Goal: Find specific page/section: Locate a particular part of the current website

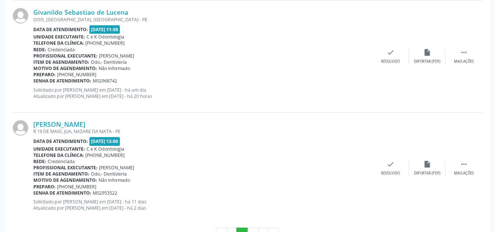
scroll to position [1701, 0]
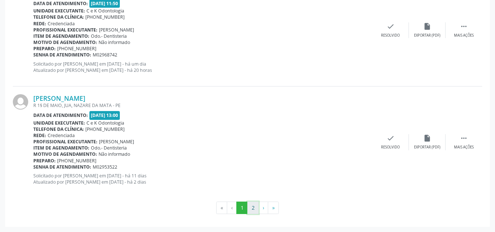
click at [254, 207] on button "2" at bounding box center [252, 208] width 11 height 12
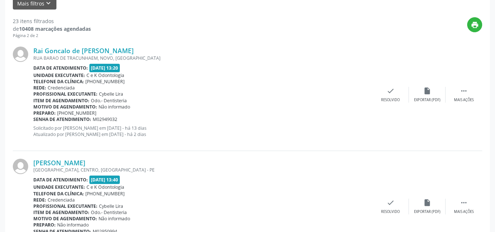
scroll to position [172, 0]
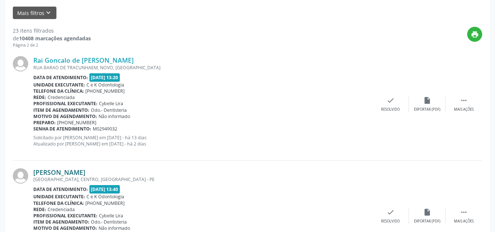
click at [70, 172] on link "[PERSON_NAME]" at bounding box center [59, 172] width 52 height 8
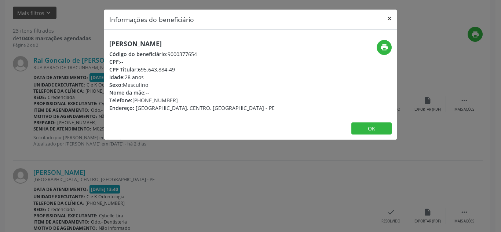
click at [390, 18] on button "×" at bounding box center [389, 19] width 15 height 18
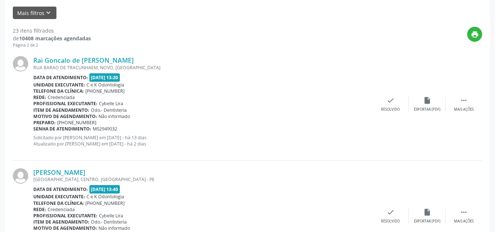
scroll to position [917, 0]
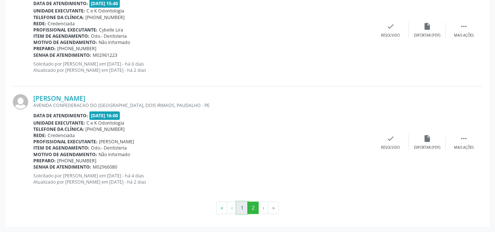
click at [243, 207] on button "1" at bounding box center [241, 208] width 11 height 12
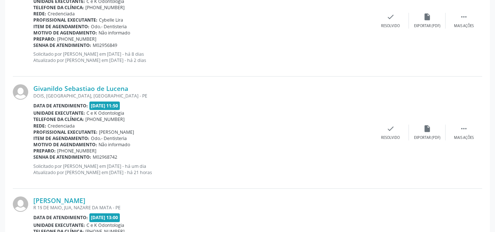
scroll to position [1701, 0]
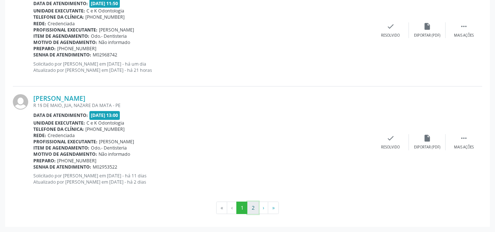
click at [250, 209] on button "2" at bounding box center [252, 208] width 11 height 12
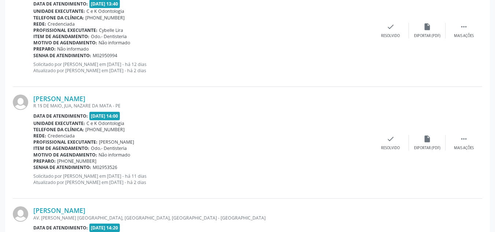
scroll to position [1023, 0]
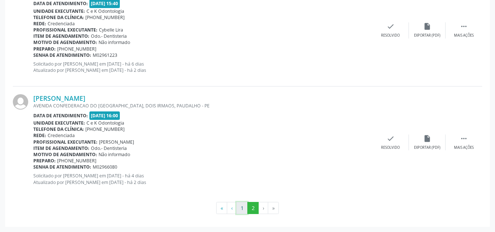
click at [241, 205] on button "1" at bounding box center [241, 208] width 11 height 12
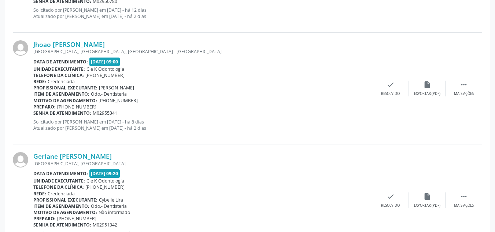
scroll to position [1701, 0]
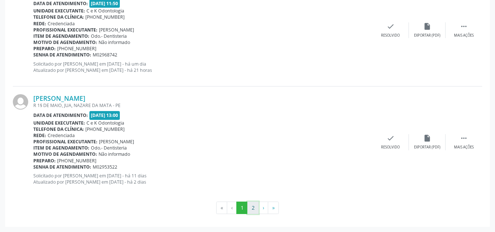
click at [256, 208] on button "2" at bounding box center [252, 208] width 11 height 12
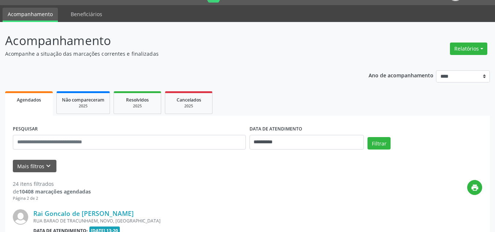
scroll to position [1023, 0]
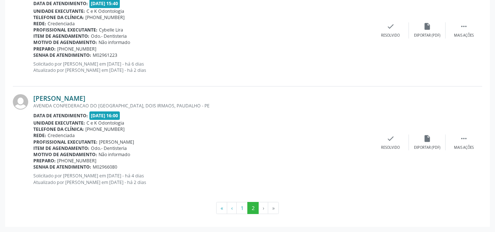
click at [56, 96] on link "[PERSON_NAME]" at bounding box center [59, 98] width 52 height 8
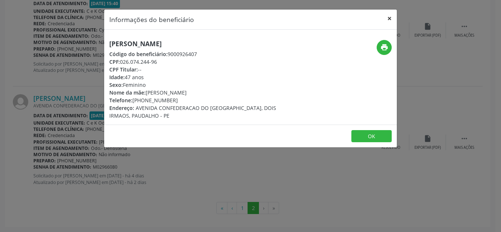
click at [392, 18] on button "×" at bounding box center [389, 19] width 15 height 18
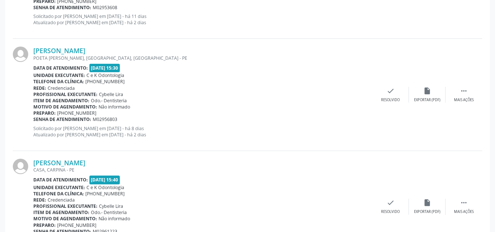
scroll to position [842, 0]
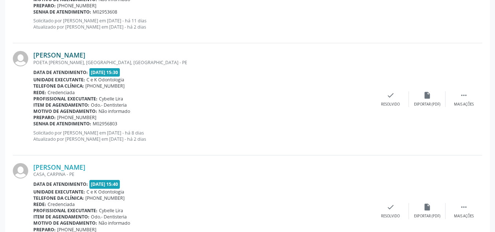
click at [85, 54] on link "[PERSON_NAME]" at bounding box center [59, 55] width 52 height 8
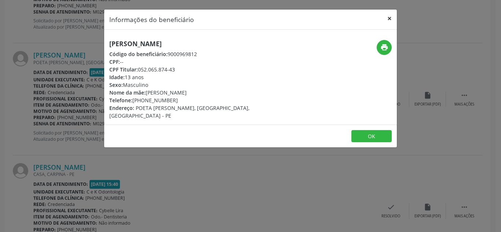
click at [396, 21] on button "×" at bounding box center [389, 19] width 15 height 18
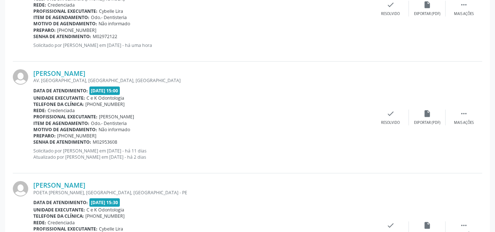
scroll to position [706, 0]
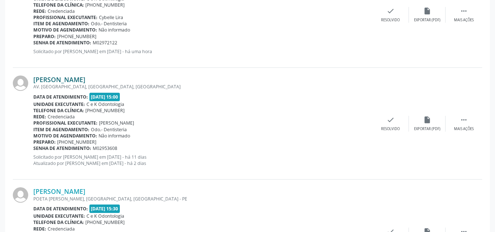
click at [85, 77] on link "[PERSON_NAME]" at bounding box center [59, 80] width 52 height 8
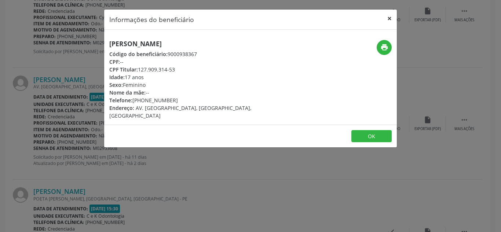
click at [392, 18] on button "×" at bounding box center [389, 19] width 15 height 18
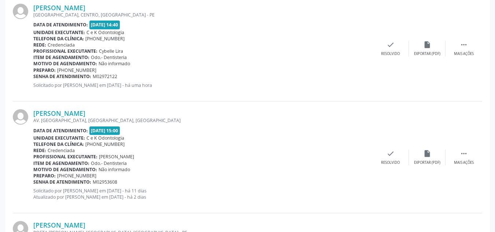
scroll to position [670, 0]
